Goal: Check status

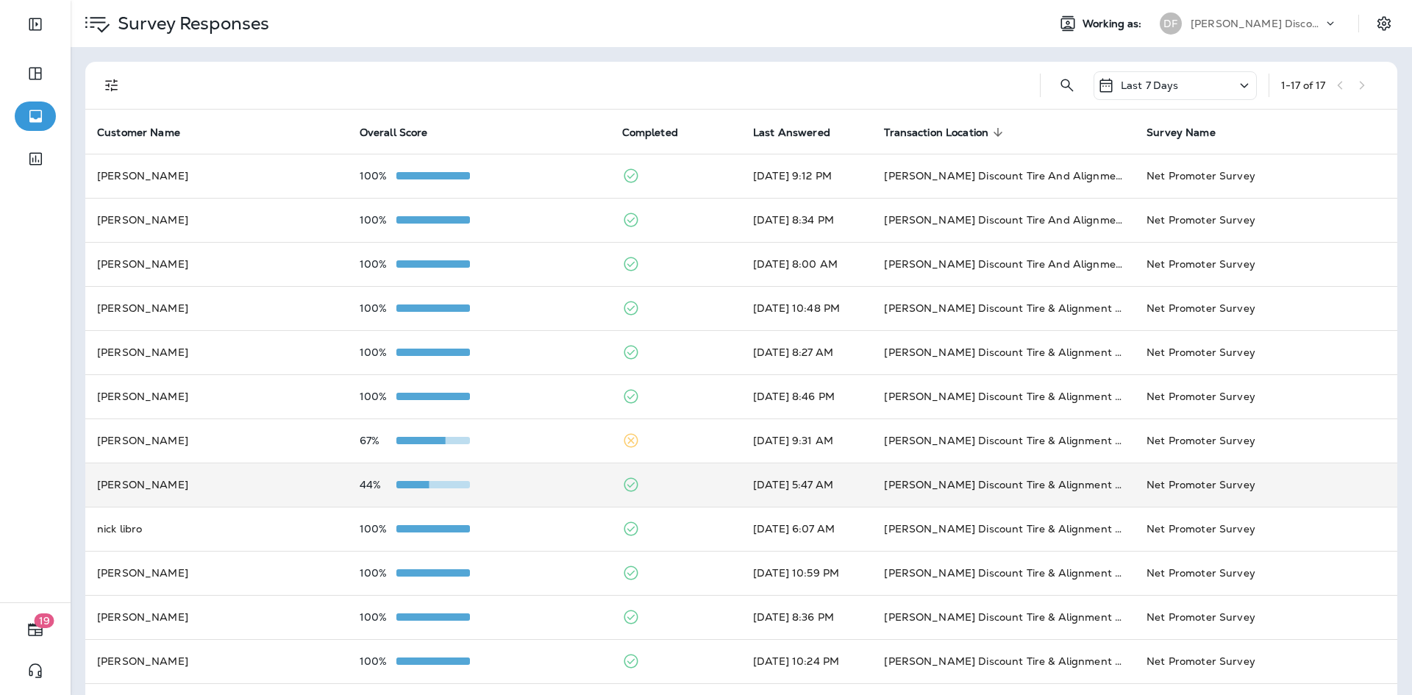
click at [157, 486] on td "[PERSON_NAME]" at bounding box center [216, 485] width 263 height 44
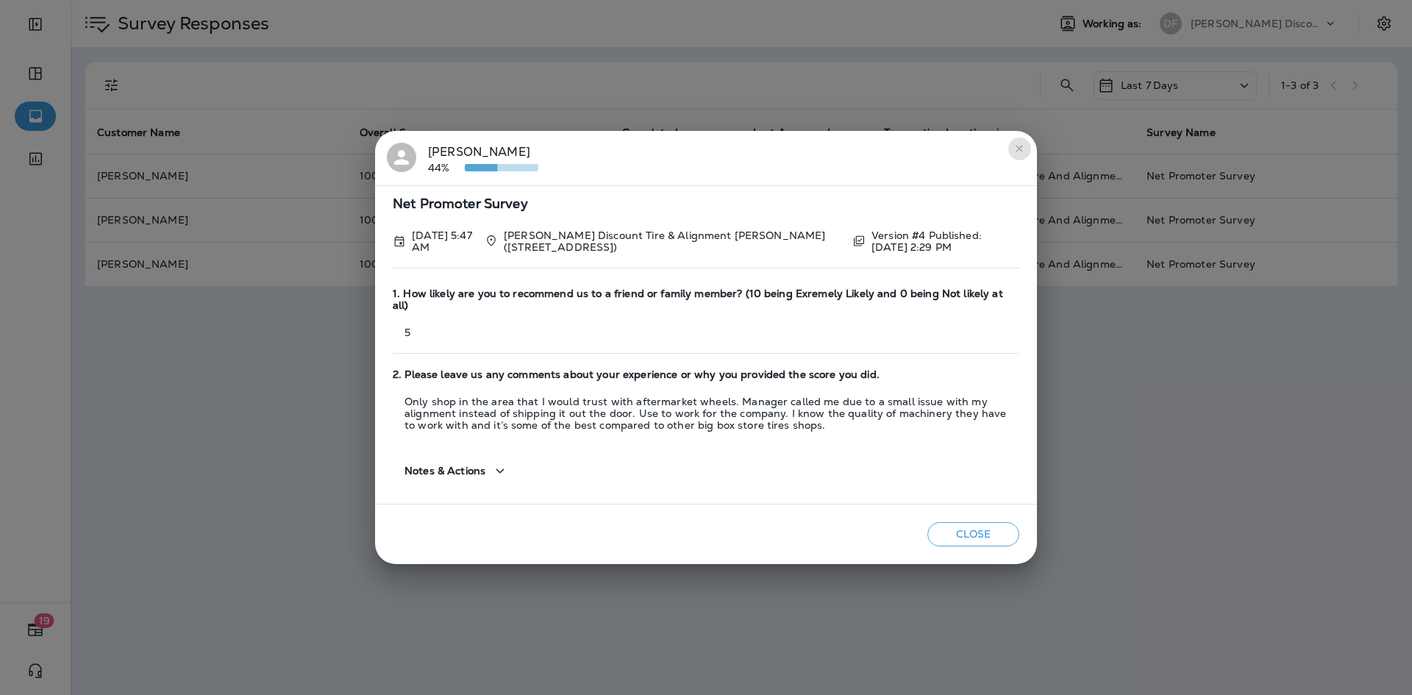
click at [1016, 152] on icon "close" at bounding box center [1019, 149] width 12 height 12
